Goal: Feedback & Contribution: Submit feedback/report problem

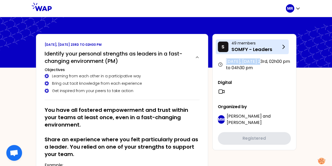
drag, startPoint x: 262, startPoint y: 62, endPoint x: 285, endPoint y: 48, distance: 27.3
click at [285, 48] on div "S 49 members SOMFY - Leaders [DATE], [DATE] 23rd , 02h00 pm to 04h30 pm Digital…" at bounding box center [254, 92] width 84 height 116
click at [285, 48] on icon at bounding box center [283, 47] width 6 height 6
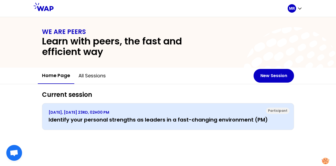
click at [110, 113] on p "[DATE], [DATE] 23RD, 02H00 PM" at bounding box center [168, 112] width 239 height 5
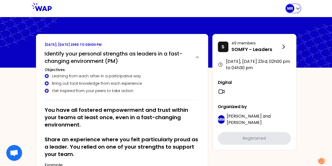
click at [297, 7] on icon "button" at bounding box center [297, 8] width 5 height 5
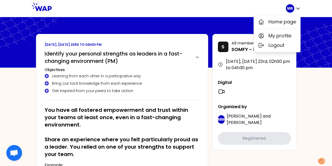
click at [306, 45] on icon at bounding box center [290, 43] width 84 height 53
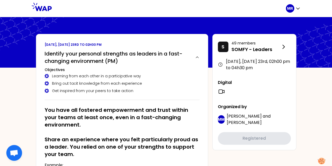
click at [44, 9] on icon at bounding box center [42, 7] width 20 height 8
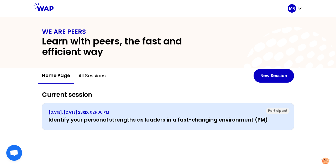
click at [206, 122] on h3 "Identify your personal strengths as leaders in a fast-changing environment (PM)" at bounding box center [168, 119] width 239 height 7
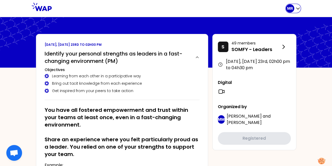
click at [298, 6] on icon "button" at bounding box center [297, 8] width 5 height 5
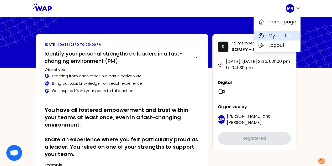
click at [277, 34] on span "My profile" at bounding box center [280, 35] width 23 height 7
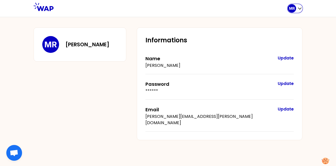
click at [296, 8] on div "MR" at bounding box center [295, 8] width 15 height 8
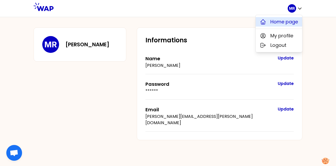
click at [285, 19] on span "Home page" at bounding box center [284, 21] width 28 height 7
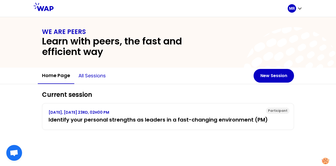
click at [97, 70] on button "All sessions" at bounding box center [92, 76] width 36 height 16
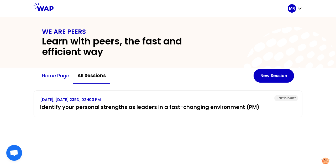
click at [58, 77] on button "Home page" at bounding box center [55, 76] width 35 height 16
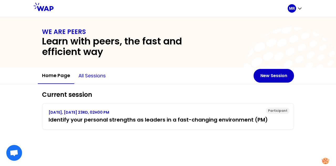
click at [90, 77] on button "All sessions" at bounding box center [92, 76] width 36 height 16
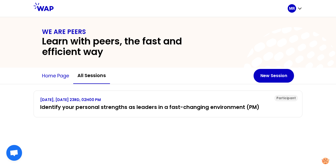
click at [56, 74] on button "Home page" at bounding box center [55, 76] width 35 height 16
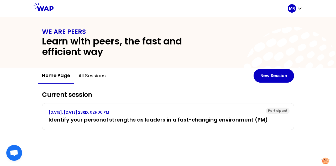
click at [56, 74] on button "Home page" at bounding box center [56, 75] width 37 height 16
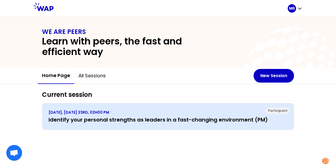
click at [119, 116] on h3 "Identify your personal strengths as leaders in a fast-changing environment (PM)" at bounding box center [168, 119] width 239 height 7
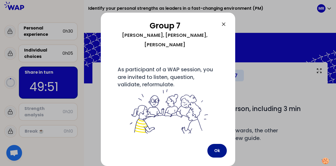
click at [216, 150] on button "Ok" at bounding box center [216, 151] width 19 height 14
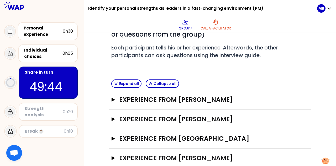
scroll to position [94, 0]
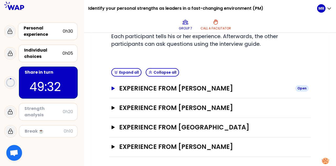
click at [115, 87] on icon "button" at bounding box center [113, 88] width 4 height 4
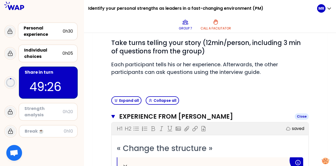
scroll to position [64, 0]
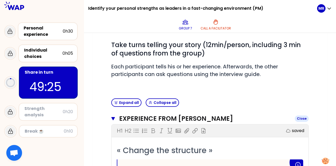
click at [112, 117] on icon "button" at bounding box center [113, 118] width 4 height 3
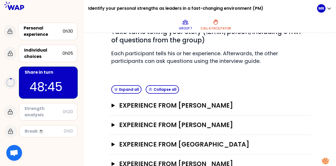
scroll to position [94, 0]
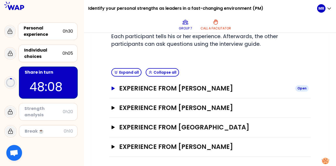
click at [291, 89] on h3 "Experience from Magdalena" at bounding box center [205, 88] width 172 height 8
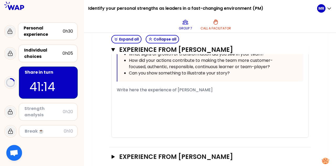
scroll to position [285, 0]
click at [195, 106] on div "﻿" at bounding box center [210, 108] width 186 height 6
click at [210, 90] on div "Write here the experience of Magdalena" at bounding box center [210, 89] width 186 height 6
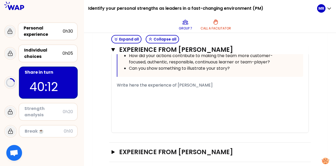
scroll to position [333, 0]
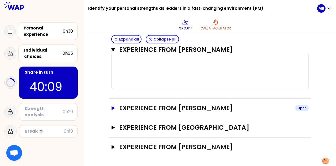
click at [111, 108] on icon "button" at bounding box center [113, 108] width 4 height 4
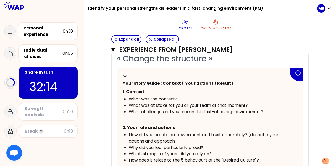
scroll to position [155, 0]
click at [301, 52] on div "Close" at bounding box center [302, 49] width 14 height 6
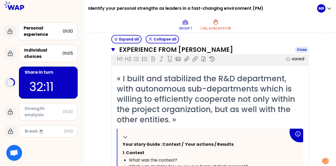
click at [300, 50] on div "Close" at bounding box center [302, 49] width 14 height 6
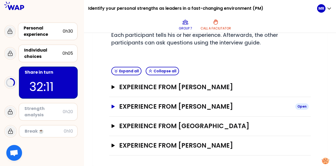
scroll to position [94, 0]
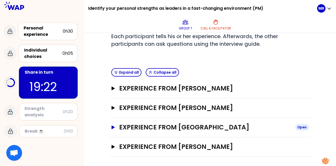
click at [111, 125] on icon "button" at bounding box center [113, 127] width 4 height 4
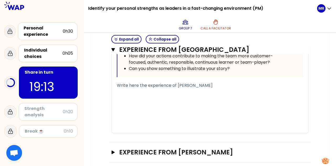
scroll to position [394, 0]
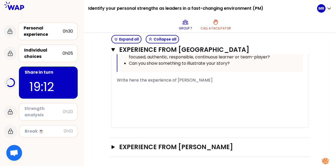
click at [158, 77] on span "Write here the experience of bergez" at bounding box center [165, 80] width 96 height 6
click at [126, 82] on span "Write here the experience of bergez" at bounding box center [165, 80] width 96 height 6
click at [117, 77] on span "Write here the experience of bergez" at bounding box center [165, 80] width 96 height 6
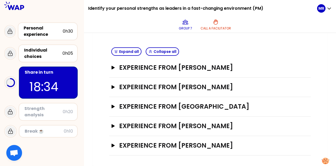
scroll to position [113, 0]
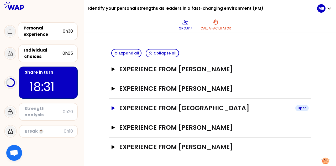
click at [112, 106] on icon "button" at bounding box center [113, 108] width 3 height 4
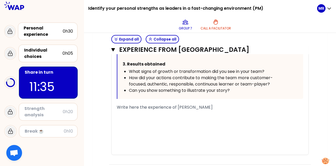
scroll to position [368, 0]
click at [134, 108] on span "Write here the experience of bergez" at bounding box center [165, 107] width 96 height 6
click at [117, 106] on span "Write here the experience of bergez" at bounding box center [165, 107] width 96 height 6
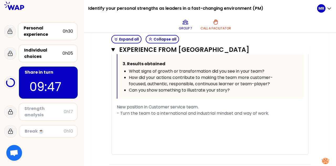
click at [246, 116] on span "- Turn the team to a international and industrial mindset and way of work." at bounding box center [193, 113] width 152 height 6
click at [154, 122] on div "- way of work." at bounding box center [210, 119] width 186 height 6
click at [253, 116] on div "- Turn the team to a international and industrial mindset and" at bounding box center [210, 113] width 186 height 6
click at [177, 123] on div "- way of work and interact" at bounding box center [210, 119] width 186 height 6
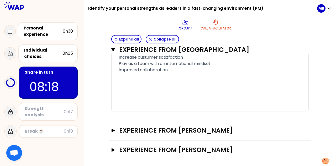
scroll to position [342, 0]
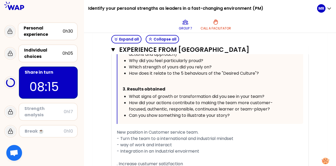
drag, startPoint x: 261, startPoint y: 95, endPoint x: 283, endPoint y: 129, distance: 40.6
click at [283, 129] on div "« I encouraged my Customer Service team to spend time with their key counterpar…" at bounding box center [210, 61] width 186 height 312
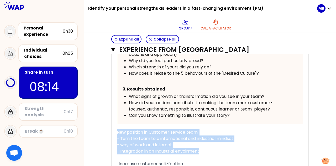
drag, startPoint x: 263, startPoint y: 154, endPoint x: 273, endPoint y: 123, distance: 32.9
click at [273, 123] on div "« I encouraged my Customer Service team to spend time with their key counterpar…" at bounding box center [210, 61] width 186 height 312
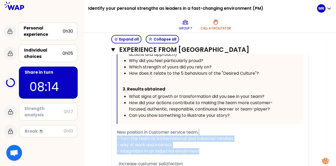
click at [254, 142] on div "- Turn the team to a international and industrial mindset" at bounding box center [210, 138] width 186 height 6
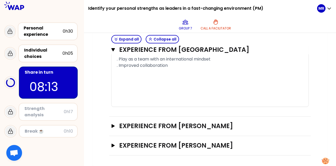
scroll to position [458, 0]
click at [176, 65] on div ". Improved collaboration" at bounding box center [210, 65] width 186 height 6
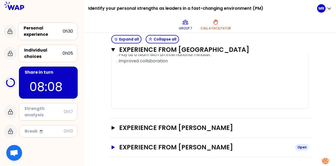
click at [114, 149] on icon "button" at bounding box center [113, 147] width 4 height 4
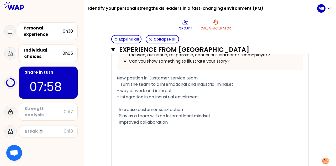
scroll to position [396, 0]
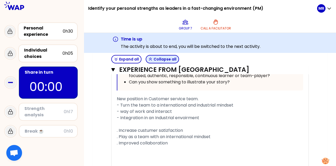
click at [156, 60] on button "Collapse all" at bounding box center [162, 59] width 33 height 8
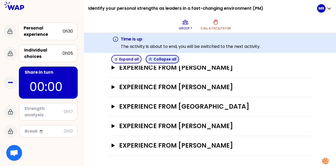
scroll to position [133, 0]
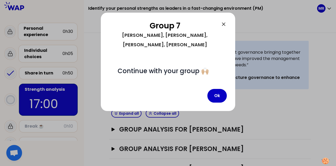
scroll to position [133, 0]
click at [220, 89] on button "Ok" at bounding box center [216, 96] width 19 height 14
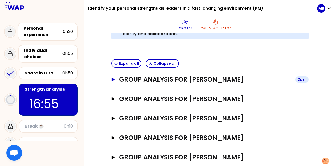
scroll to position [185, 0]
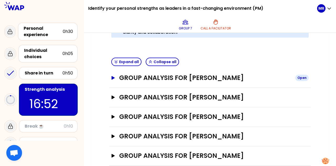
click at [114, 76] on icon "button" at bounding box center [113, 78] width 4 height 4
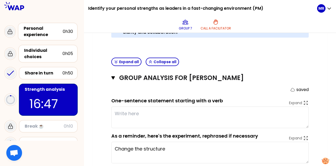
scroll to position [199, 0]
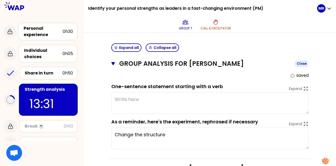
click at [113, 59] on button "Group analysis for Magdalena Close" at bounding box center [209, 63] width 197 height 8
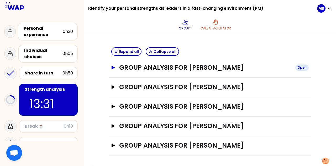
scroll to position [185, 0]
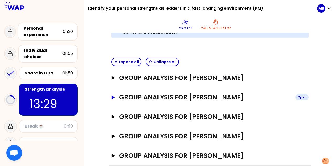
click at [111, 95] on icon "button" at bounding box center [113, 97] width 4 height 4
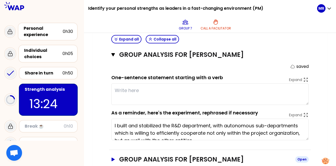
scroll to position [269, 0]
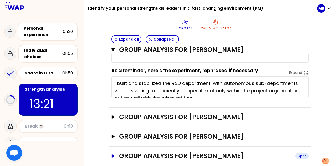
click at [115, 152] on button "Group analysis for Miguel Rodrigues Open" at bounding box center [209, 156] width 197 height 8
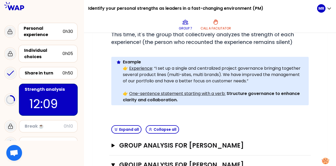
scroll to position [157, 0]
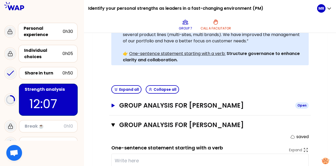
click at [112, 103] on icon "button" at bounding box center [113, 105] width 4 height 4
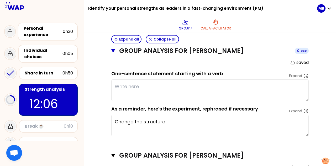
scroll to position [212, 0]
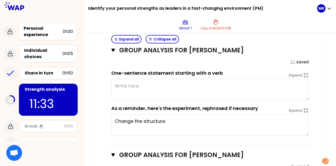
click at [123, 114] on textarea "Change the structure" at bounding box center [209, 125] width 197 height 22
click at [109, 95] on div "Objectives # As a group, identify the strength behind each experience that help…" at bounding box center [210, 132] width 214 height 522
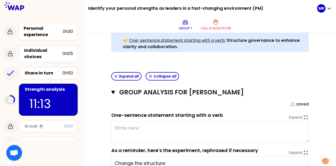
scroll to position [170, 0]
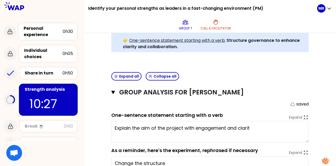
type textarea "Explain the aim of the project with engagement and clarity"
type textarea "Creating the environnement and spirit to go from individual to team players."
click at [111, 84] on div "Group analysis for Magdalena Close saved One-sentence statement starting with a…" at bounding box center [210, 135] width 202 height 105
click at [115, 88] on button "Group analysis for Magdalena Close" at bounding box center [209, 92] width 197 height 8
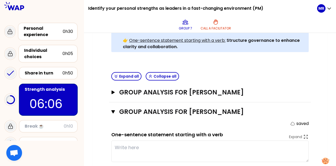
click at [138, 140] on textarea at bounding box center [209, 151] width 197 height 22
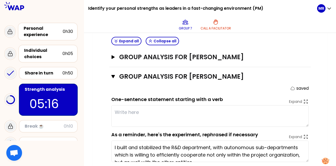
scroll to position [202, 0]
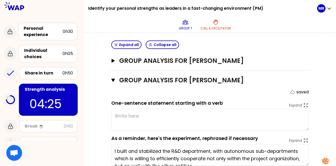
click at [332, 48] on div "My group number: 7 Objectives # As a group, identify the strength behind each e…" at bounding box center [210, 95] width 252 height 468
click at [38, 73] on div "Share in turn" at bounding box center [44, 73] width 38 height 6
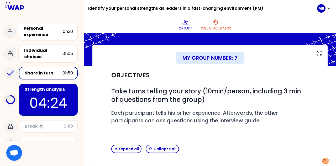
scroll to position [113, 0]
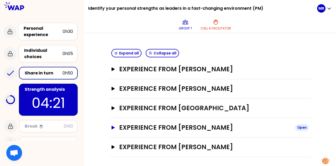
click at [115, 128] on icon "button" at bounding box center [113, 128] width 4 height 4
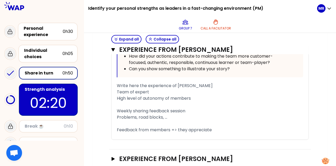
scroll to position [412, 0]
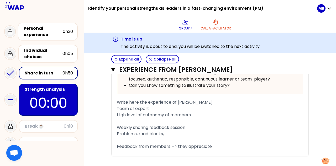
click at [46, 101] on p "00:00" at bounding box center [48, 102] width 49 height 20
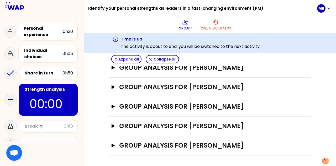
scroll to position [205, 0]
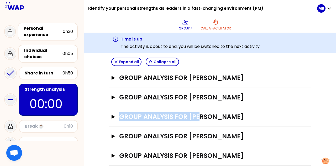
drag, startPoint x: 200, startPoint y: 98, endPoint x: 113, endPoint y: 113, distance: 87.9
click at [113, 113] on div "Group analysis for bergez Open" at bounding box center [210, 116] width 202 height 19
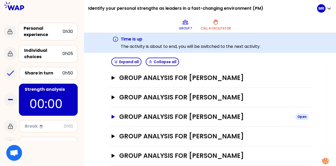
drag, startPoint x: 113, startPoint y: 113, endPoint x: 115, endPoint y: 109, distance: 4.5
click at [115, 109] on div "Group analysis for bergez Open" at bounding box center [210, 116] width 202 height 19
click at [115, 112] on button "Group analysis for bergez Open" at bounding box center [209, 116] width 197 height 8
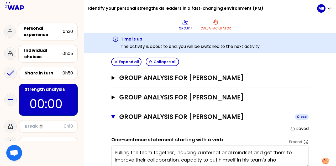
type textarea "Pulling the team together, inducing a international mindset and get them to imp…"
click at [118, 93] on button "Group analysis for Łukasz Ferek Open" at bounding box center [209, 97] width 197 height 8
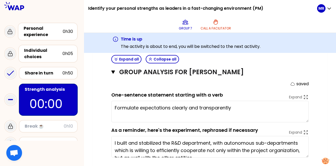
scroll to position [230, 0]
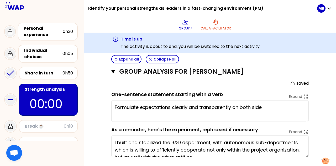
type textarea "Formulate expectations clearly and transparently on both sides"
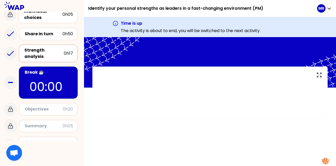
scroll to position [49, 0]
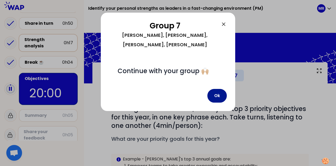
click at [213, 91] on button "Ok" at bounding box center [216, 96] width 19 height 14
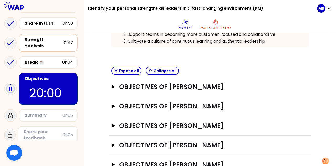
scroll to position [155, 0]
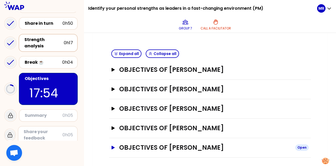
click at [113, 145] on icon "button" at bounding box center [113, 147] width 3 height 4
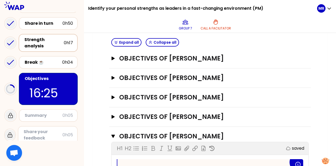
scroll to position [166, 0]
click at [112, 135] on icon "button" at bounding box center [113, 136] width 4 height 3
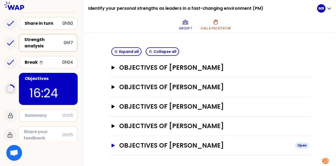
scroll to position [155, 0]
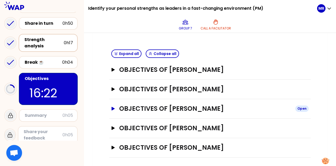
click at [112, 107] on icon "button" at bounding box center [113, 109] width 3 height 4
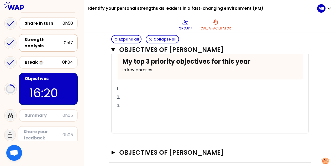
scroll to position [250, 0]
click at [128, 89] on p "1." at bounding box center [210, 88] width 186 height 8
click at [205, 82] on div "Collapse My top 3 priority objectives for this year in key phrases 1. Stabilize…" at bounding box center [210, 85] width 186 height 96
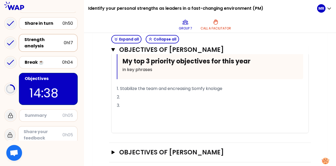
click at [135, 97] on p "2." at bounding box center [210, 97] width 186 height 8
click at [131, 101] on p "3." at bounding box center [210, 105] width 186 height 8
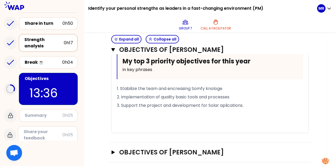
click at [207, 87] on span "1. Stabilize the team and encreasing Somfy knologe" at bounding box center [170, 88] width 106 height 6
click at [208, 86] on span "1. Stabilize the team and encreasing Somfy they´re own knologe" at bounding box center [183, 88] width 132 height 6
click at [218, 87] on span "1. Stabilize the team and encreasing they´re own knologe" at bounding box center [175, 88] width 117 height 6
click at [248, 87] on span "1. Stabilize the team and encreasing they´re own Somfy knologe" at bounding box center [183, 88] width 132 height 6
click at [263, 89] on p "1. Stabilize the team and encreasing they´re own Somfy knowlegde" at bounding box center [210, 88] width 186 height 8
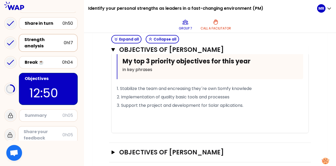
click at [230, 98] on p "2. Implementation of quality basic tools and processes" at bounding box center [210, 97] width 186 height 8
click at [156, 95] on span "2. Implementation of quality basic tools and processes" at bounding box center [173, 97] width 113 height 6
click at [189, 98] on p "2. Implementation of quality basic tools and processes" at bounding box center [210, 97] width 186 height 8
click at [254, 104] on p "3. Support the project and development for Solar aplications." at bounding box center [210, 105] width 186 height 8
click at [281, 24] on div "Group 7 Call a facilitator" at bounding box center [204, 25] width 225 height 16
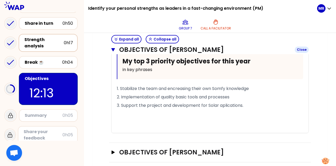
click at [115, 46] on button "Objectives of bergez Close" at bounding box center [209, 49] width 197 height 8
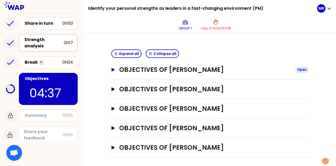
click at [113, 70] on button "Objectives of Magdalena Open" at bounding box center [209, 69] width 197 height 8
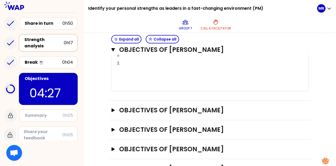
scroll to position [274, 0]
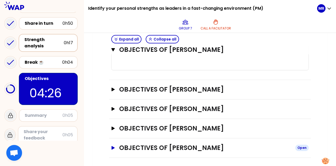
click at [112, 146] on icon "button" at bounding box center [113, 148] width 3 height 4
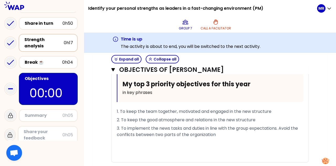
scroll to position [210, 0]
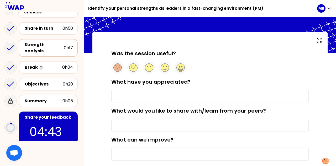
scroll to position [14, 0]
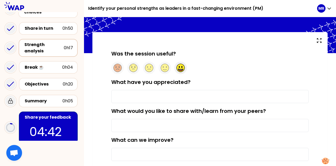
click at [179, 68] on circle at bounding box center [181, 68] width 8 height 8
click at [126, 98] on input "What have you appreciated?" at bounding box center [209, 96] width 197 height 13
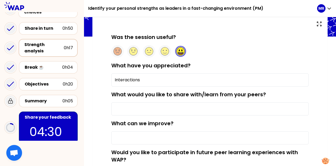
scroll to position [31, 0]
type input "Interactions"
click at [138, 109] on input "What would you like to share with/learn from your peers?" at bounding box center [209, 108] width 197 height 13
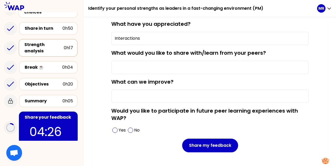
scroll to position [73, 0]
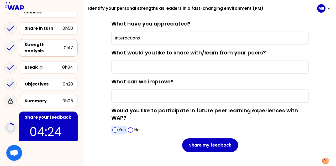
click at [117, 130] on span at bounding box center [114, 129] width 5 height 5
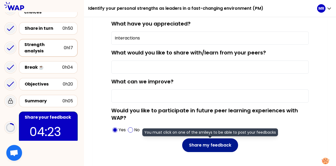
click at [211, 144] on button "Share my feedback" at bounding box center [210, 145] width 56 height 14
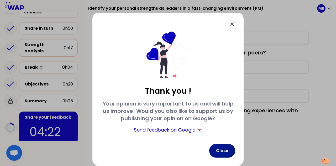
click at [228, 153] on button "Close" at bounding box center [222, 151] width 26 height 14
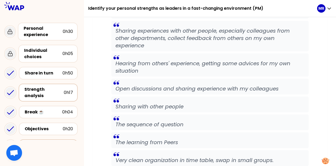
scroll to position [45, 0]
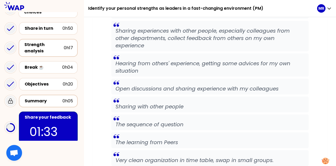
click at [33, 98] on div "Summary" at bounding box center [44, 101] width 38 height 6
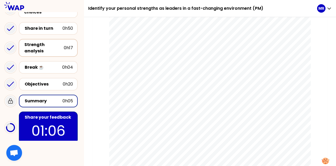
scroll to position [128, 0]
